Goal: Complete application form

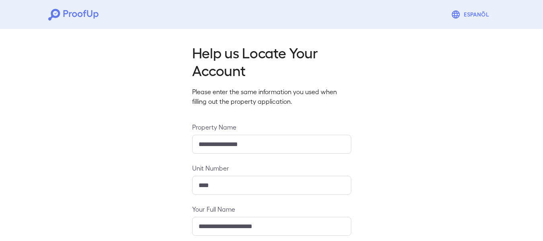
scroll to position [123, 0]
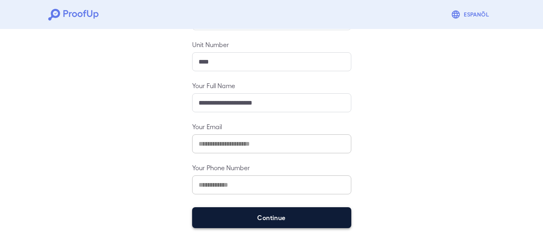
click at [260, 208] on button "Continue" at bounding box center [271, 217] width 159 height 21
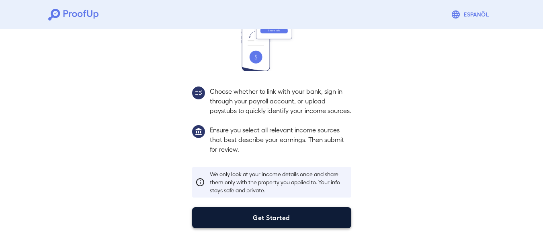
click at [266, 212] on button "Get Started" at bounding box center [271, 217] width 159 height 21
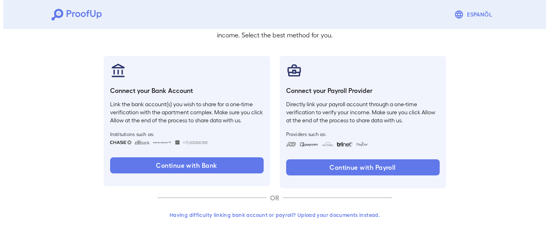
scroll to position [66, 0]
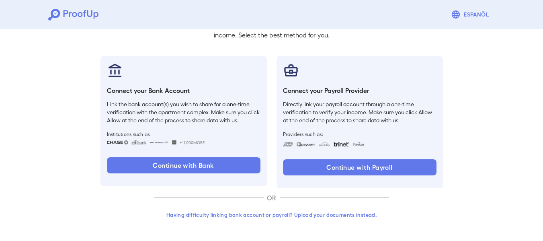
click at [266, 217] on button "Having difficulty linking bank account or payroll? Upload your documents instea…" at bounding box center [271, 214] width 235 height 14
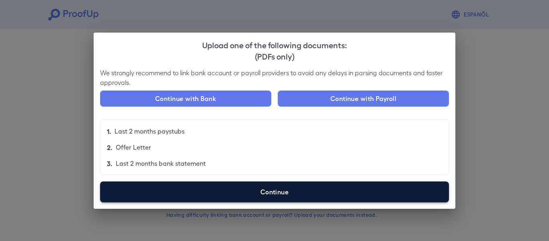
click at [256, 190] on label "Continue" at bounding box center [274, 191] width 349 height 21
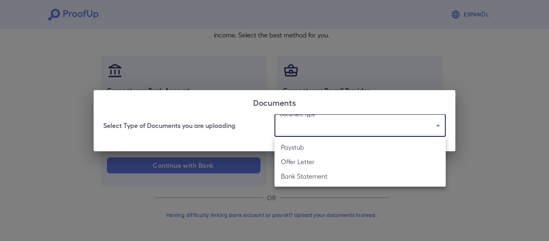
click at [303, 122] on body "Espanõl Go back How Would You Like to Verify Your Income? There are multiple wa…" at bounding box center [274, 87] width 549 height 307
click at [324, 163] on li "Offer Letter" at bounding box center [359, 161] width 171 height 14
type input "**********"
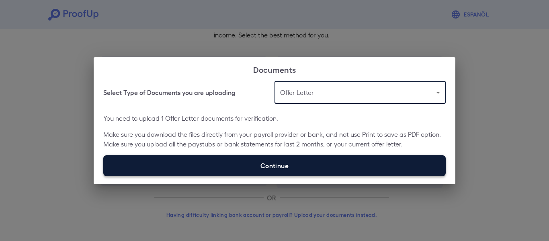
click at [285, 159] on label "Continue" at bounding box center [274, 165] width 342 height 21
click at [104, 176] on input "Continue" at bounding box center [103, 176] width 0 height 0
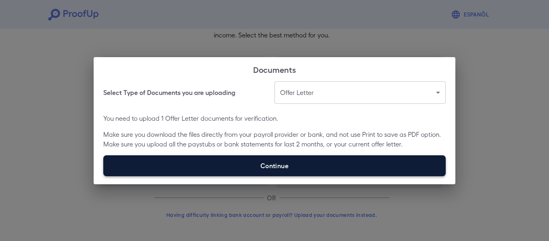
click at [263, 175] on label "Continue" at bounding box center [274, 165] width 342 height 21
click at [104, 176] on input "Continue" at bounding box center [103, 176] width 0 height 0
click at [297, 167] on label "Continue" at bounding box center [274, 165] width 342 height 21
click at [104, 176] on input "Continue" at bounding box center [103, 176] width 0 height 0
type input "**********"
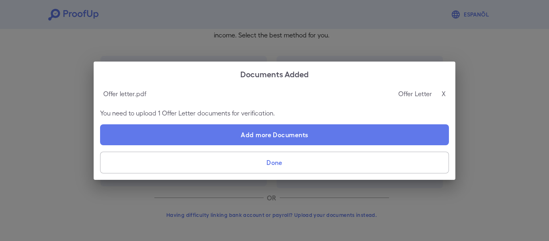
click at [240, 168] on button "Done" at bounding box center [274, 162] width 349 height 22
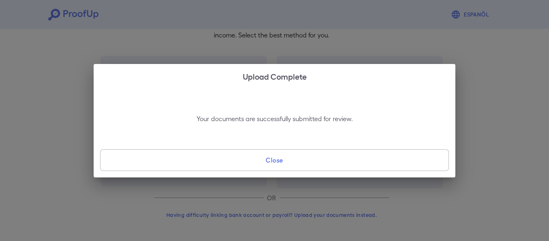
click at [233, 161] on button "Close" at bounding box center [274, 160] width 349 height 22
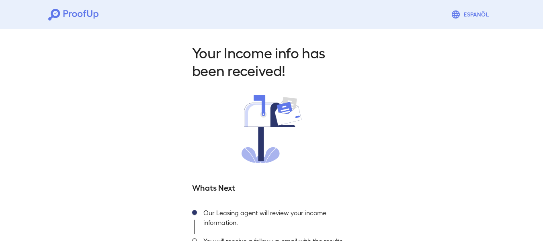
scroll to position [67, 0]
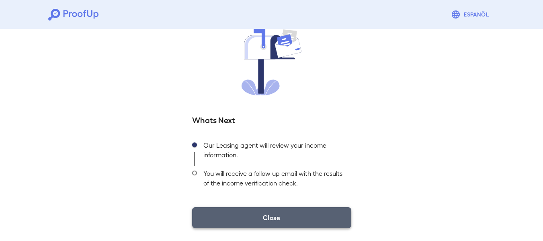
click at [260, 211] on button "Close" at bounding box center [271, 217] width 159 height 21
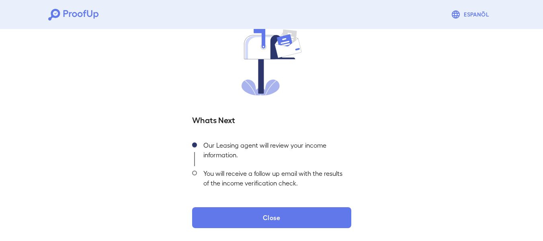
scroll to position [0, 0]
